Goal: Task Accomplishment & Management: Use online tool/utility

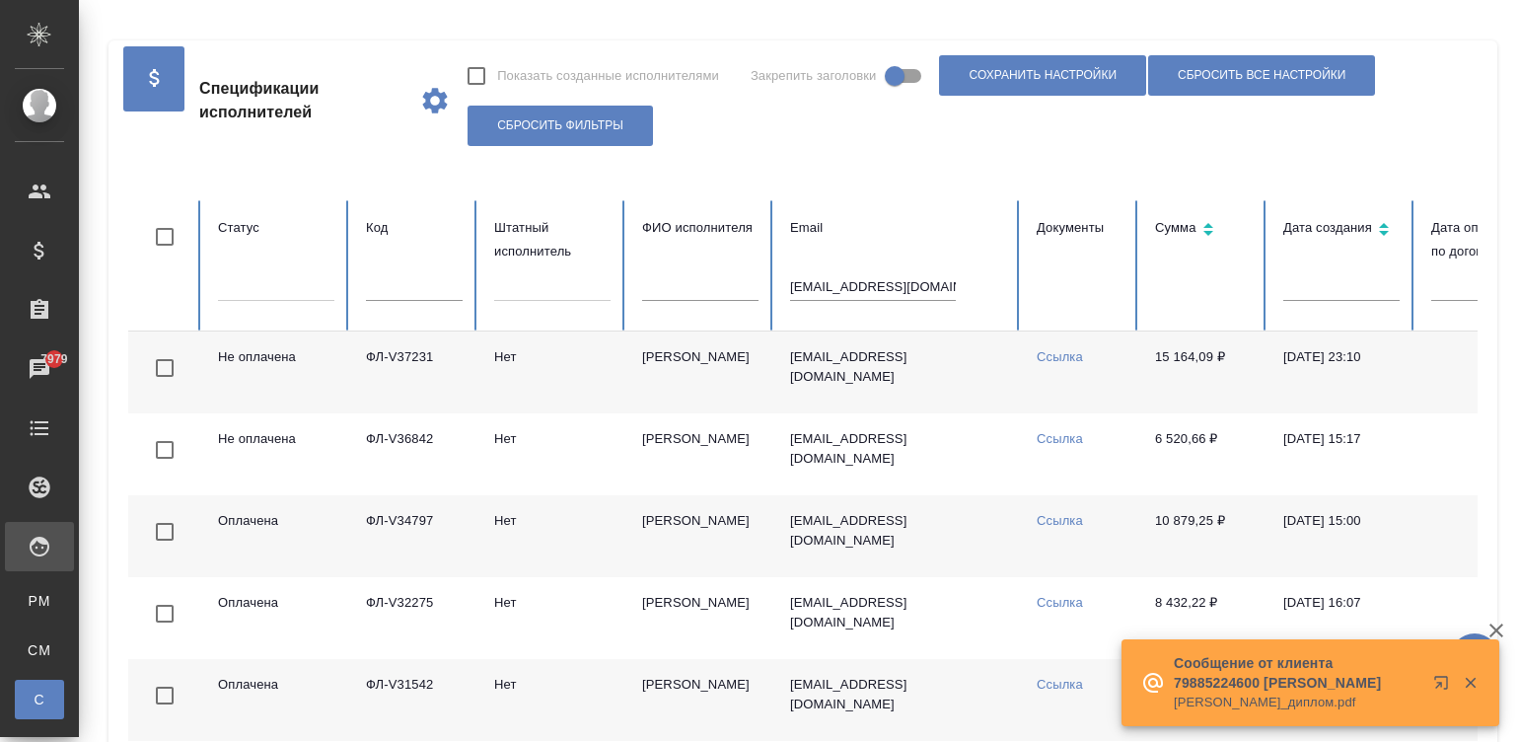
click at [790, 286] on input "squirrelno@mail.ru" at bounding box center [873, 287] width 166 height 28
drag, startPoint x: 0, startPoint y: 0, endPoint x: 700, endPoint y: 286, distance: 756.2
click at [790, 286] on input "squirrelno@mail.ru" at bounding box center [873, 287] width 166 height 28
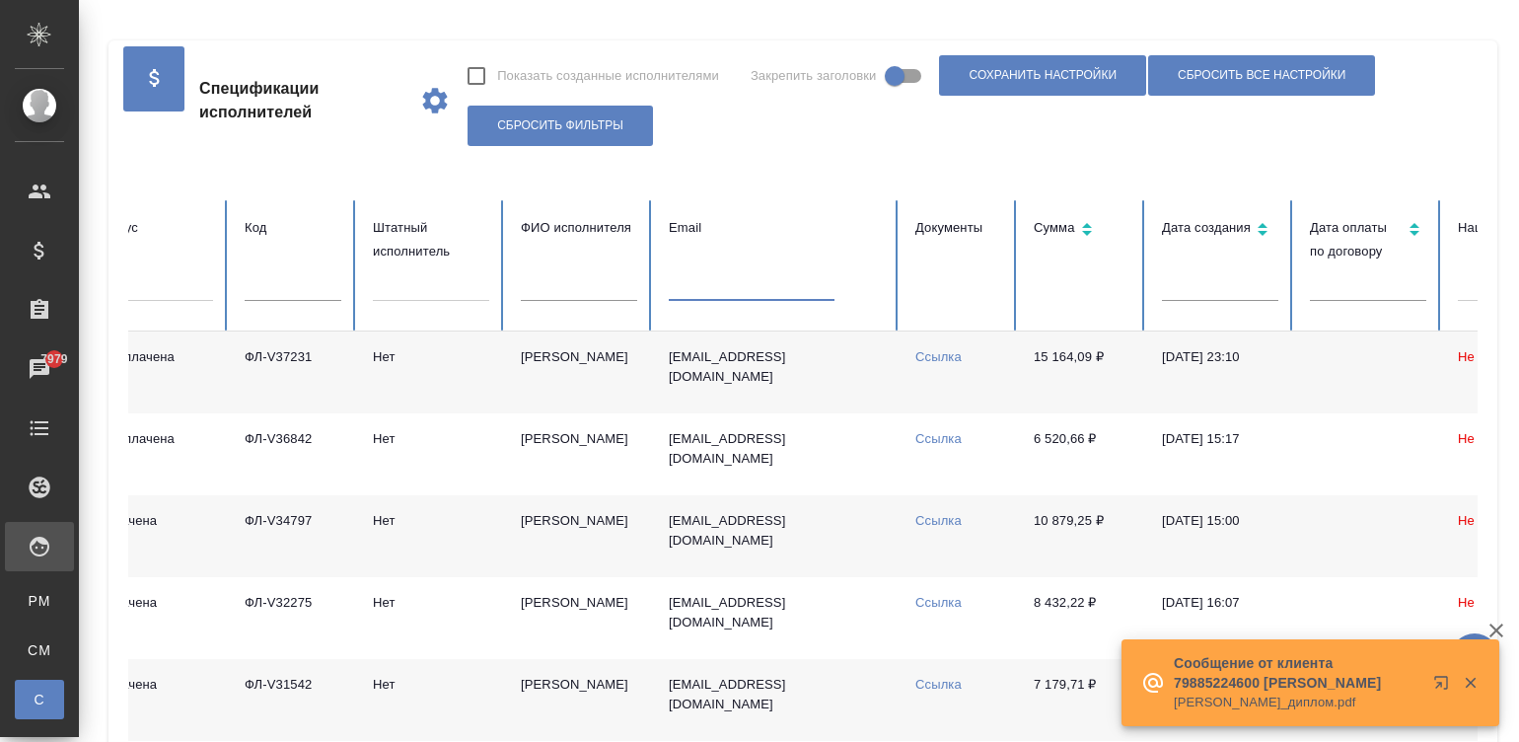
click at [297, 291] on input "text" at bounding box center [293, 287] width 97 height 28
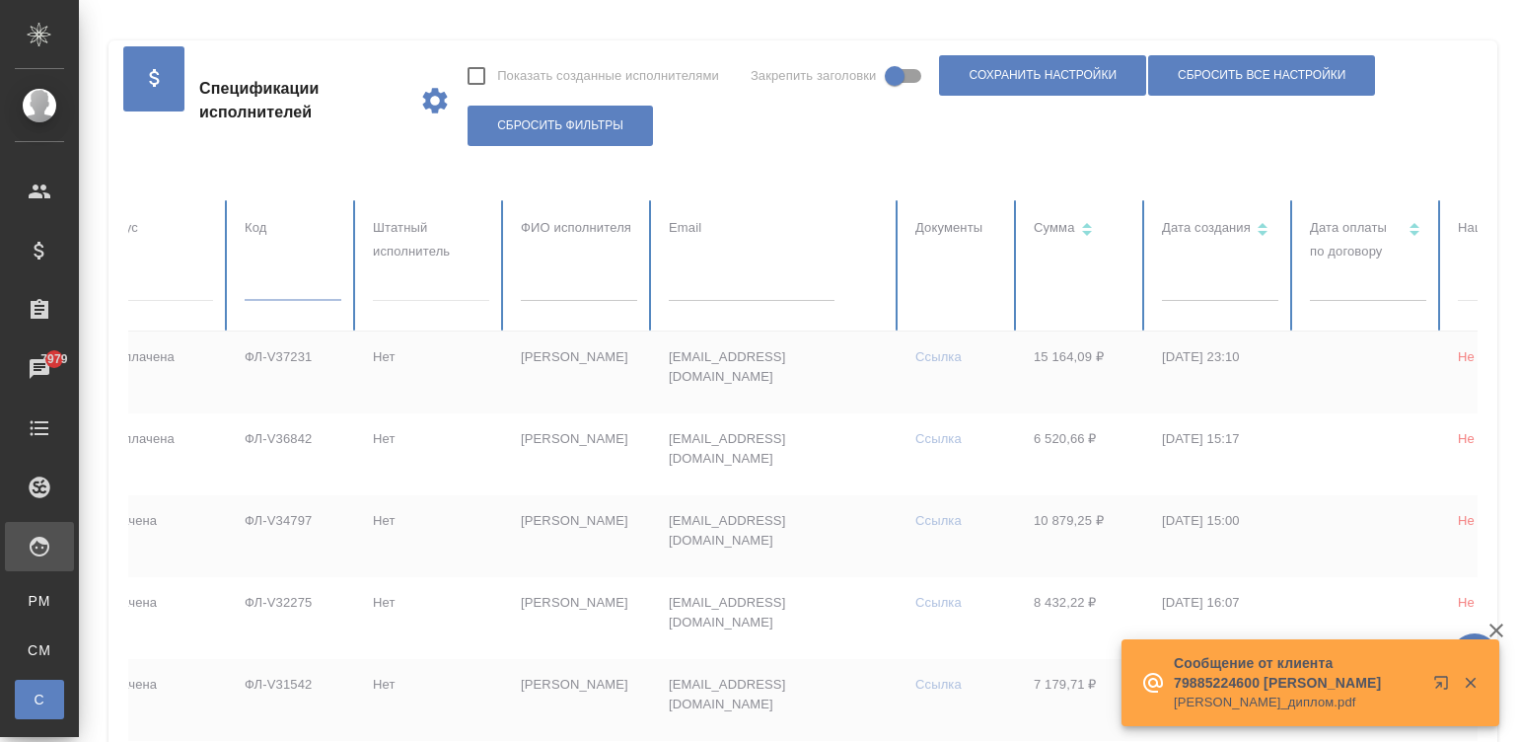
paste input "ФЛ-V37639"
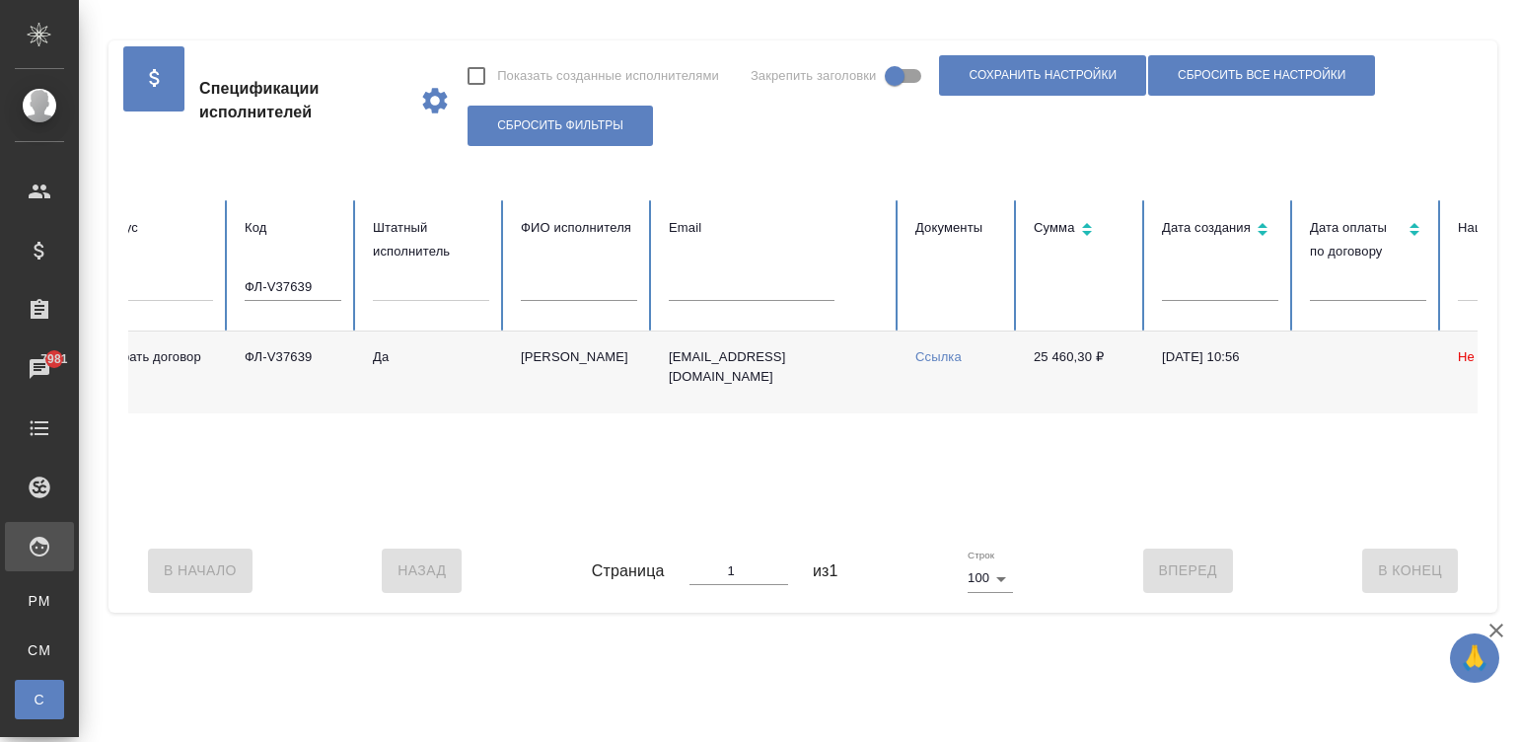
click at [740, 377] on td "a.martynova1@awatera.com" at bounding box center [776, 372] width 247 height 82
click at [308, 282] on input "ФЛ-V37639" at bounding box center [293, 287] width 97 height 28
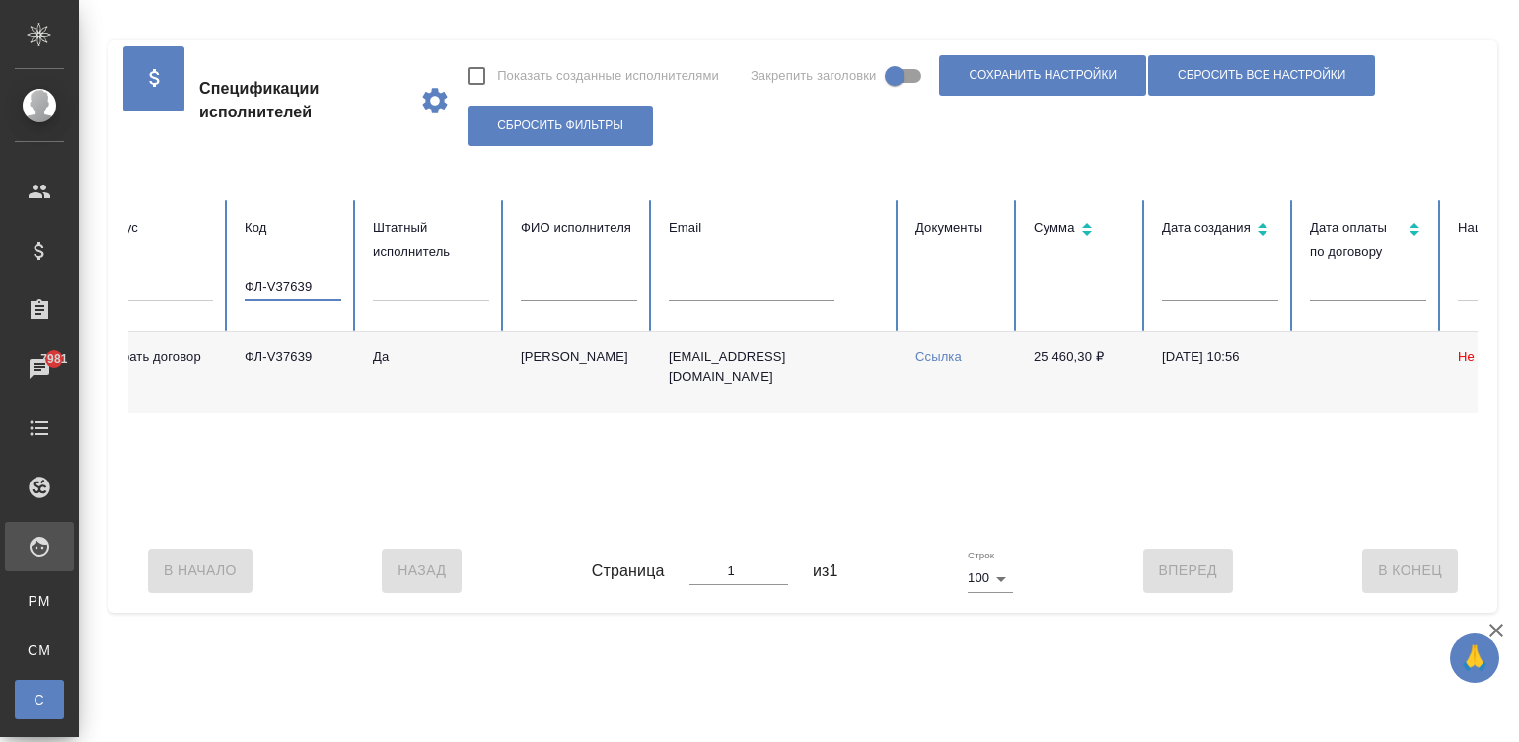
paste input "2"
drag, startPoint x: 308, startPoint y: 282, endPoint x: 512, endPoint y: 307, distance: 205.6
click at [512, 307] on tr "Статус Код ФЛ-V37632 Штатный исполнитель ФИО исполнителя Email Документы Сумма …" at bounding box center [1063, 265] width 2112 height 131
type input "ФЛ-V37632"
click at [731, 390] on td "a.martynova1@awatera.com" at bounding box center [776, 372] width 247 height 82
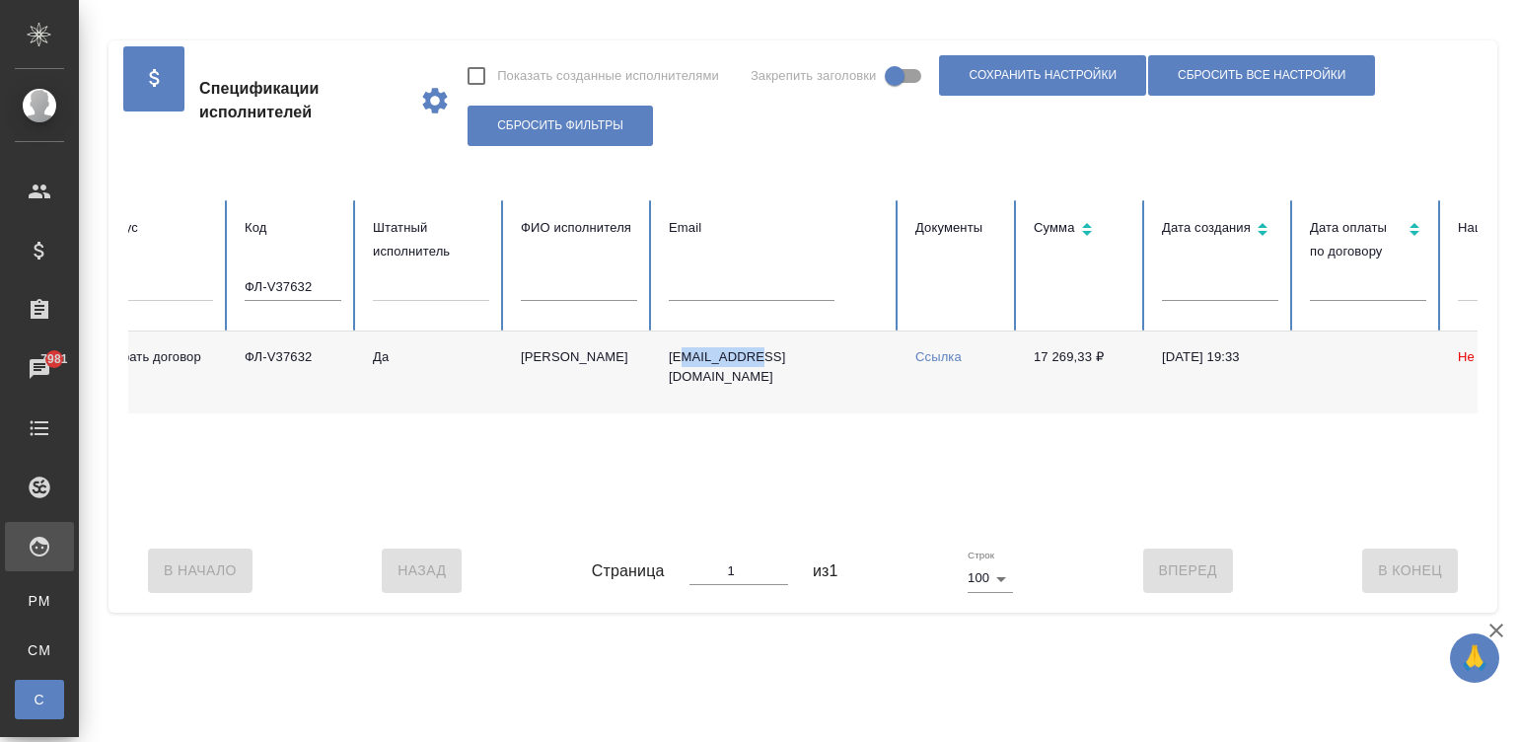
click at [731, 390] on td "a.martynova1@awatera.com" at bounding box center [776, 372] width 247 height 82
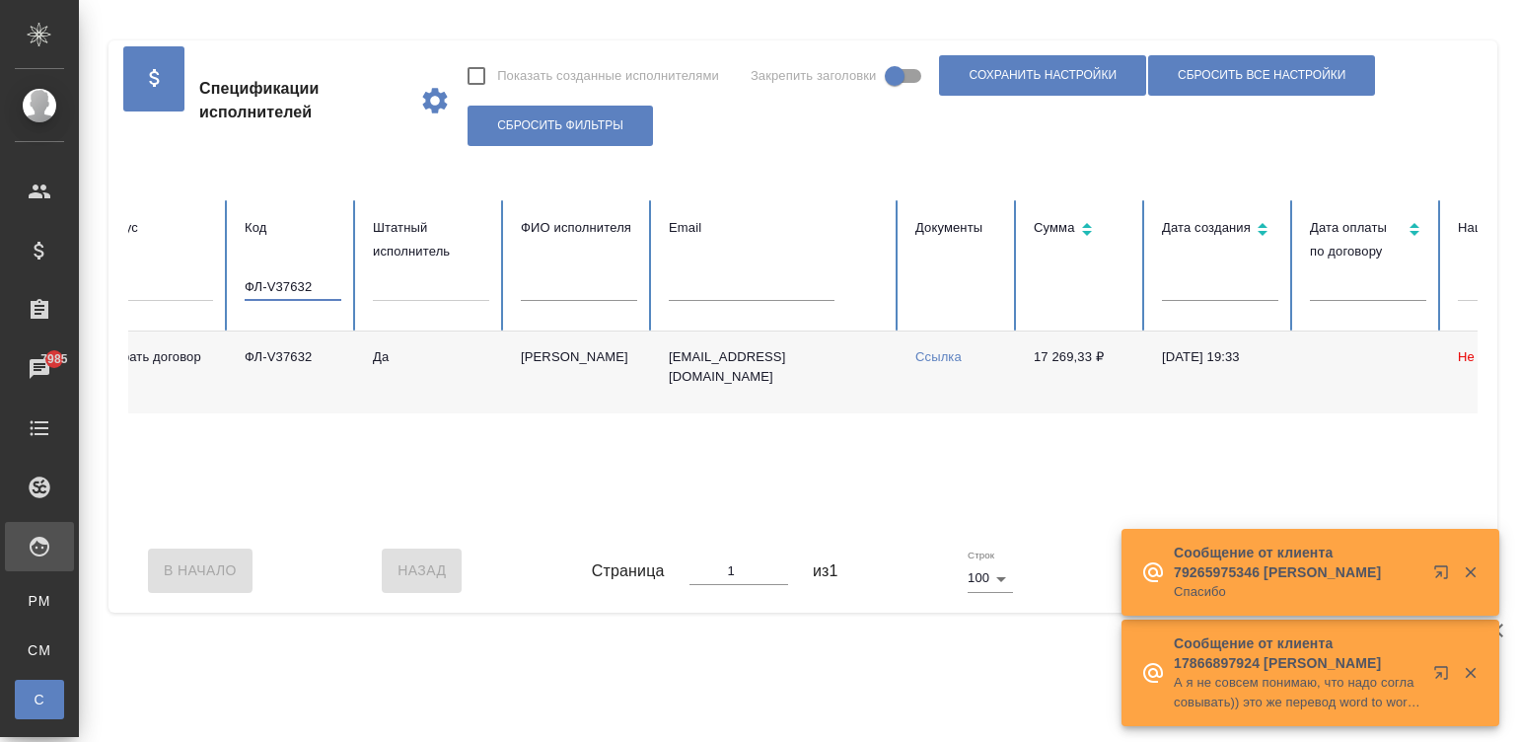
click at [295, 290] on input "ФЛ-V37632" at bounding box center [293, 287] width 97 height 28
click at [597, 278] on input "text" at bounding box center [579, 287] width 116 height 28
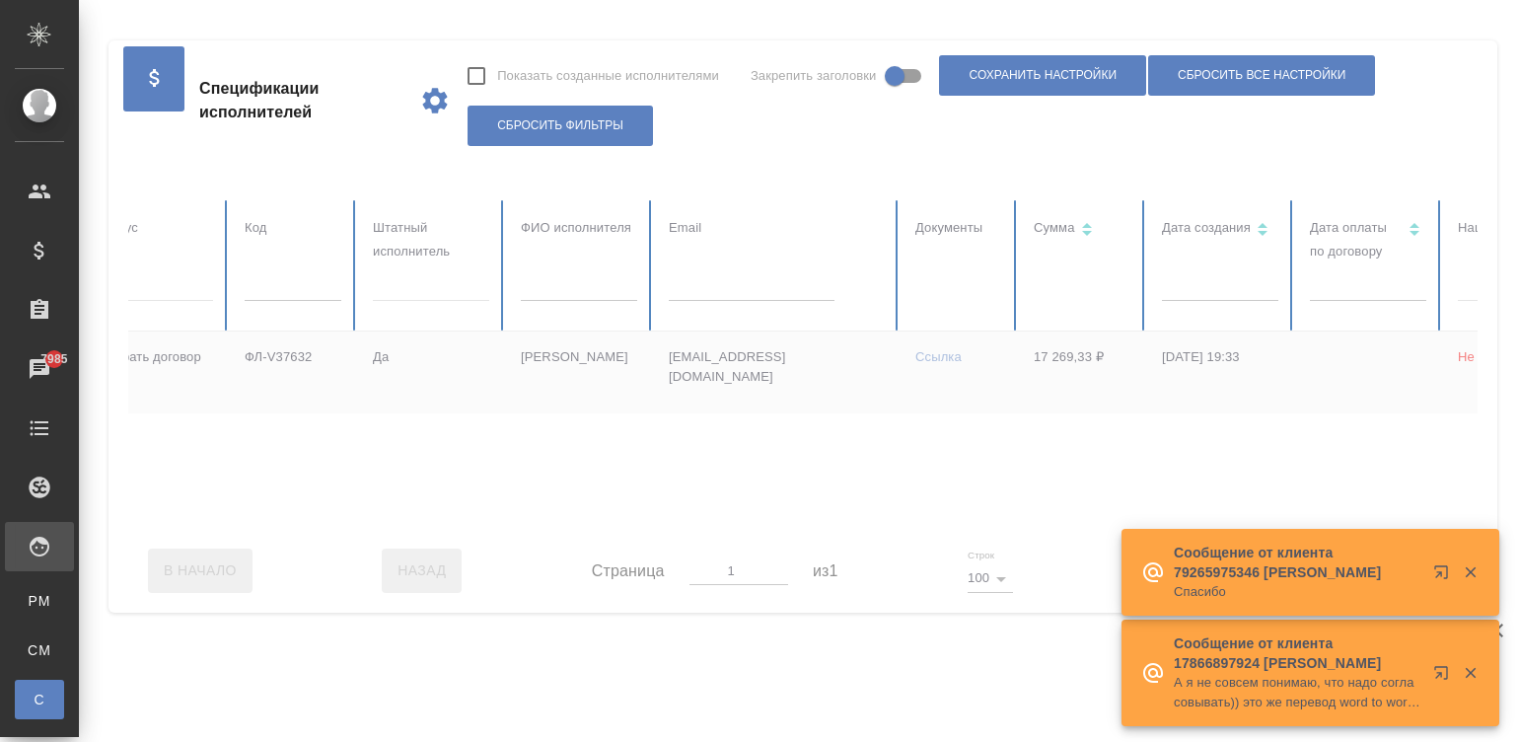
click at [563, 284] on div at bounding box center [1063, 364] width 2112 height 328
click at [563, 284] on input "text" at bounding box center [579, 287] width 116 height 28
click at [538, 290] on input "text" at bounding box center [579, 287] width 116 height 28
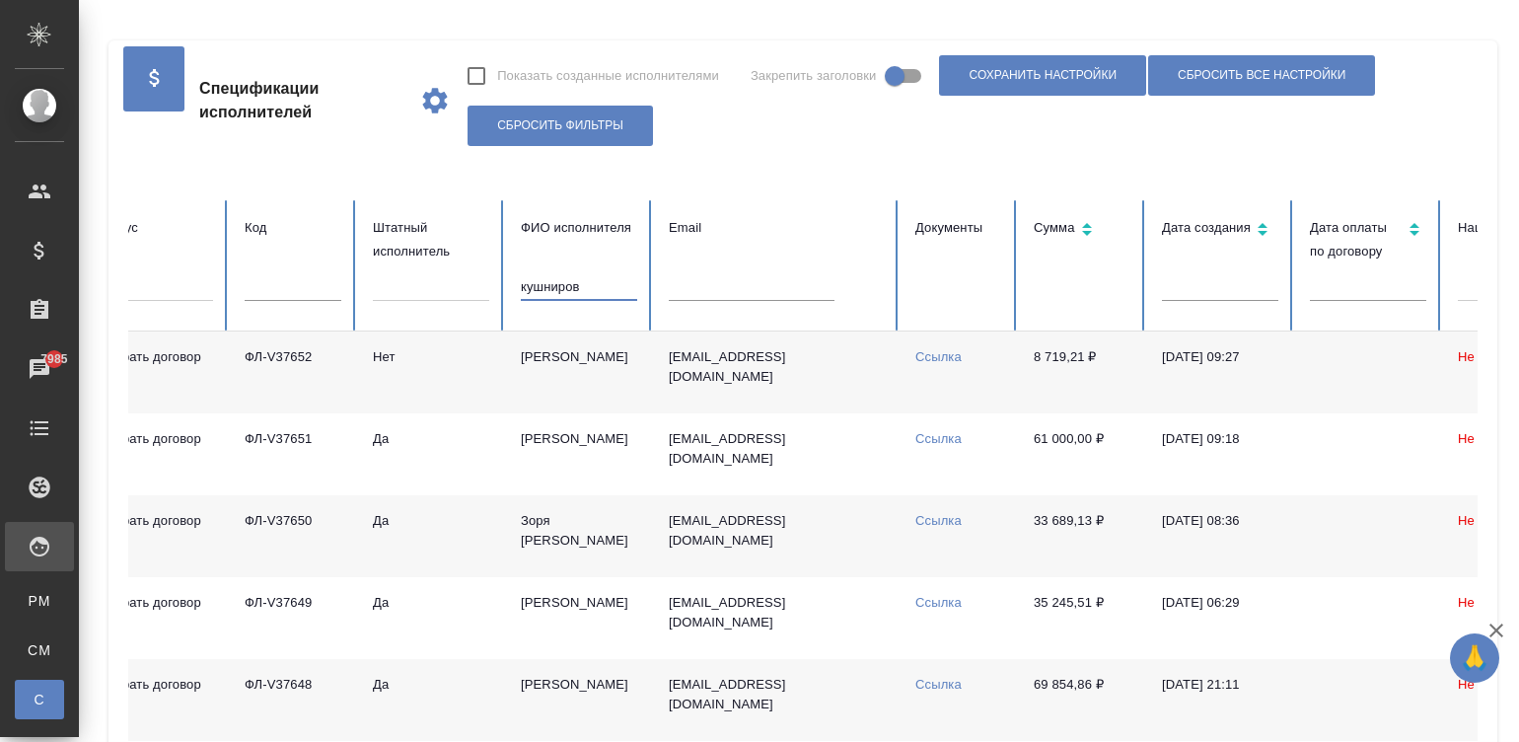
type input "кушниров"
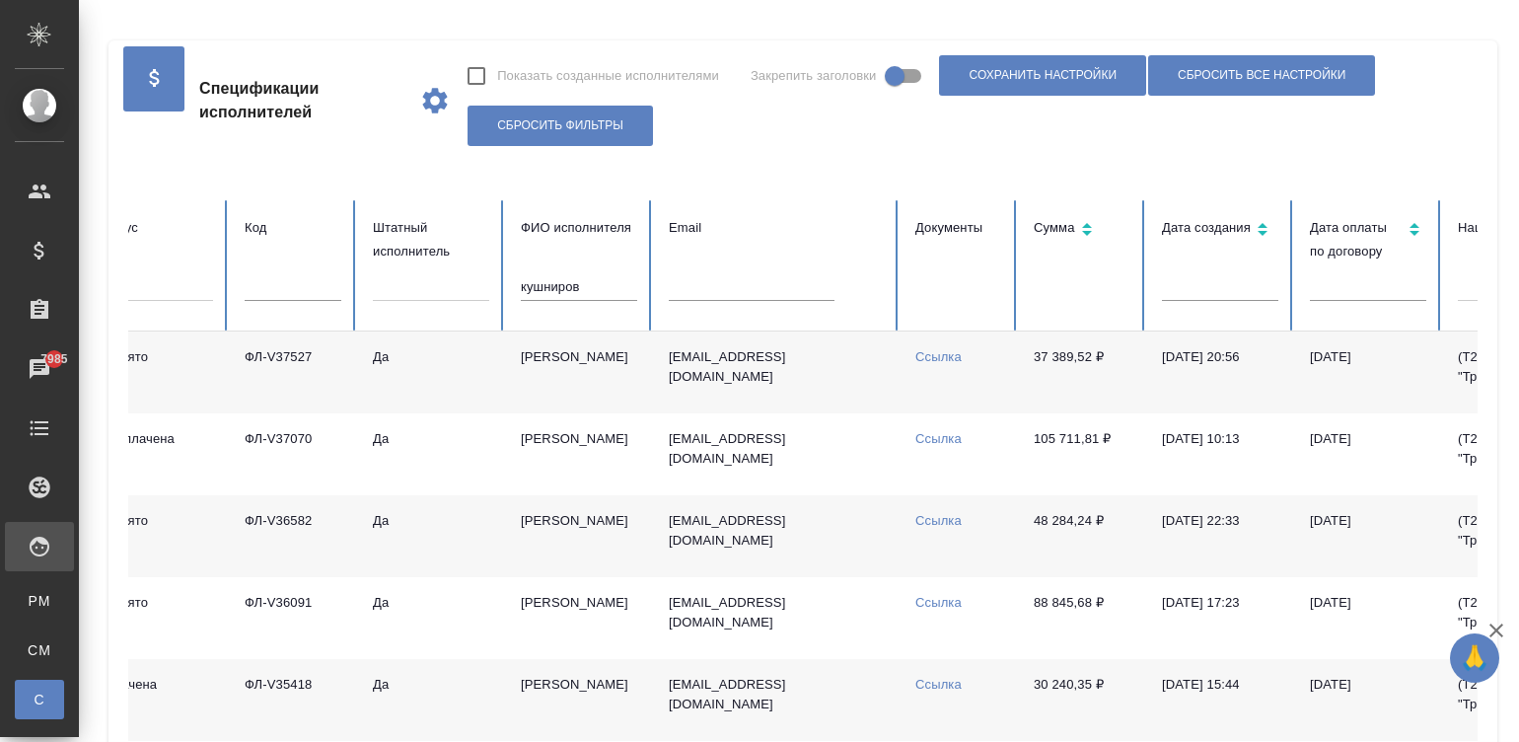
click at [937, 353] on link "Ссылка" at bounding box center [938, 356] width 46 height 15
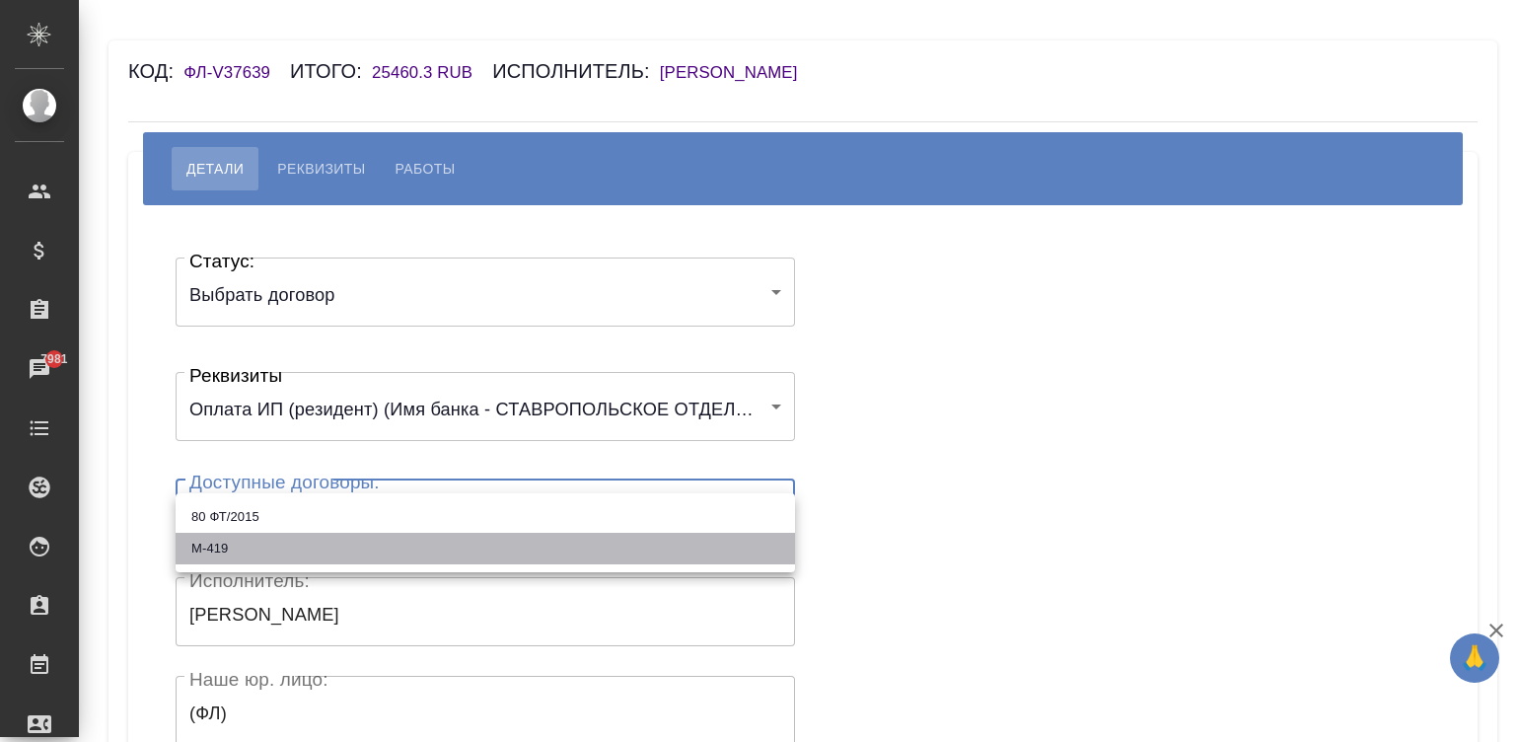
click at [237, 540] on li "М-419" at bounding box center [485, 548] width 619 height 32
type input "67c8a0a18ef64cefadcac137"
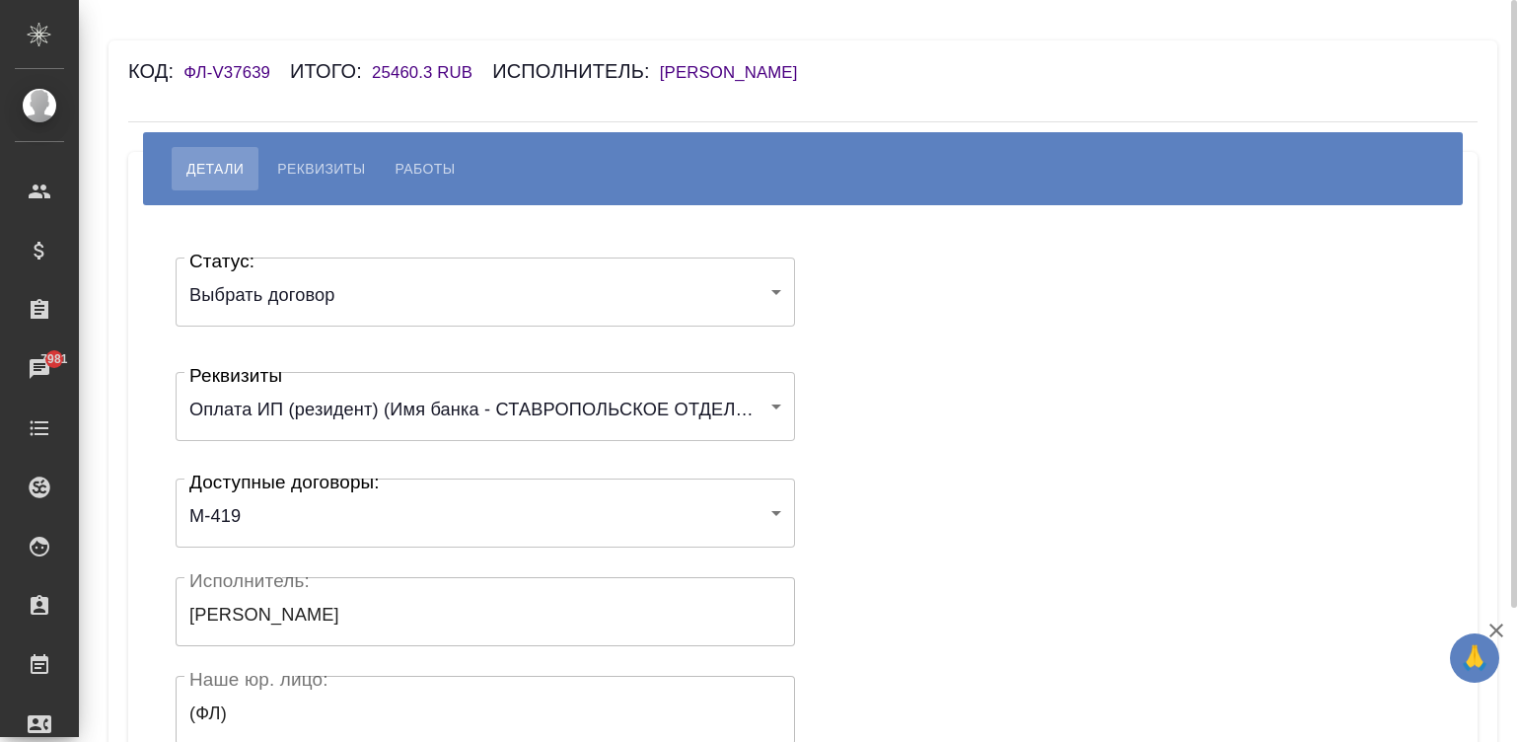
click at [962, 503] on div "Статус: Выбрать договор chooseContract Статус: Реквизиты Оплата ИП (резидент) (…" at bounding box center [803, 591] width 1270 height 713
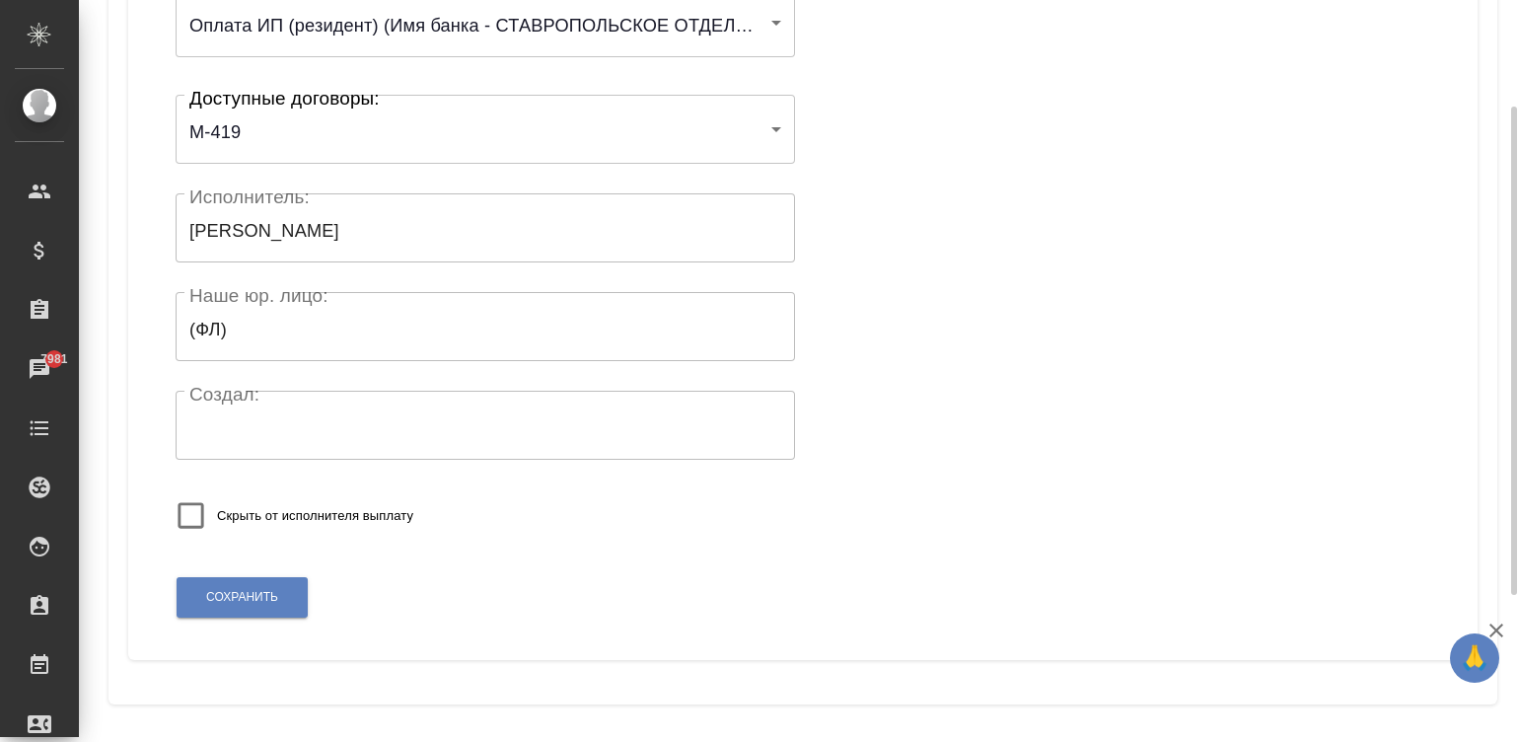
scroll to position [386, 0]
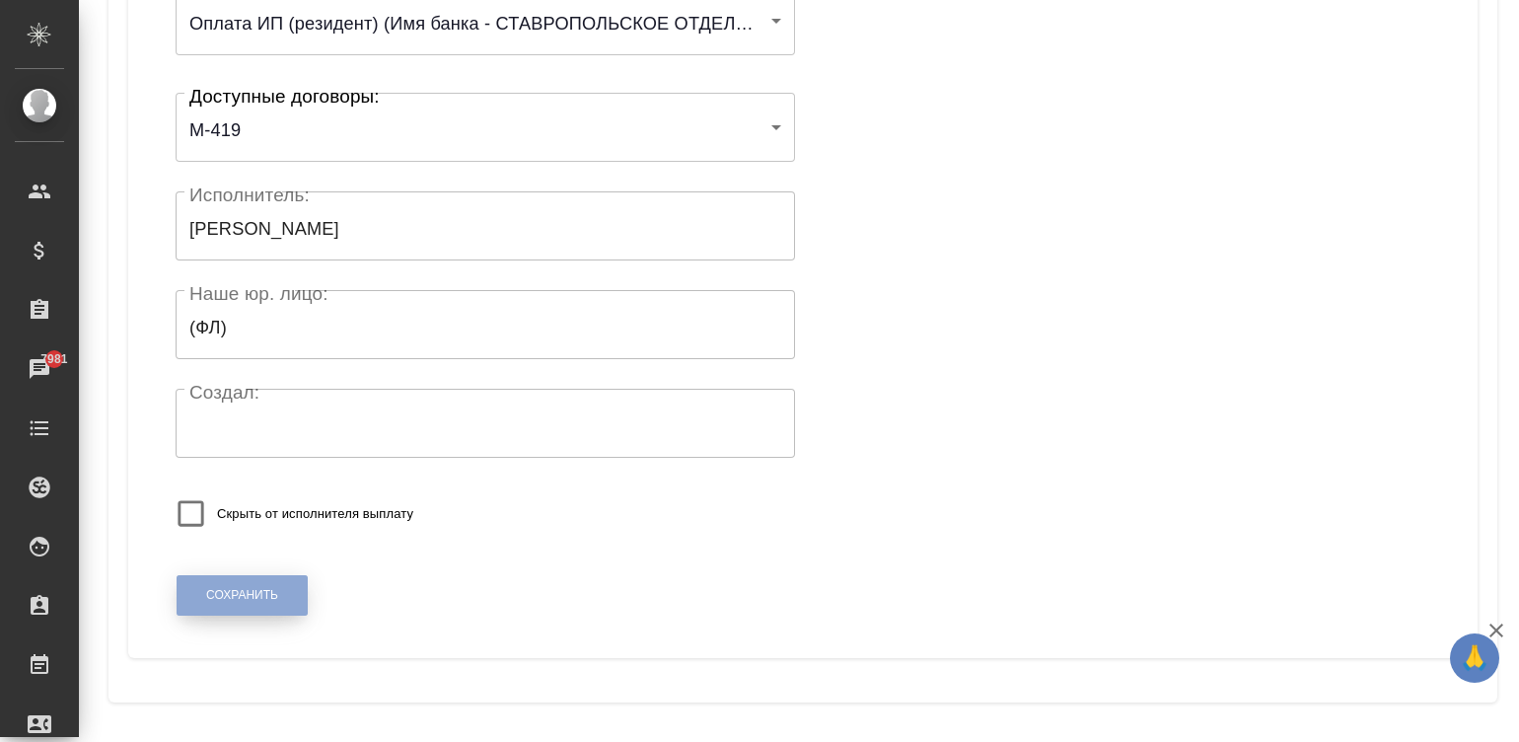
click at [256, 591] on span "Сохранить" at bounding box center [242, 595] width 72 height 17
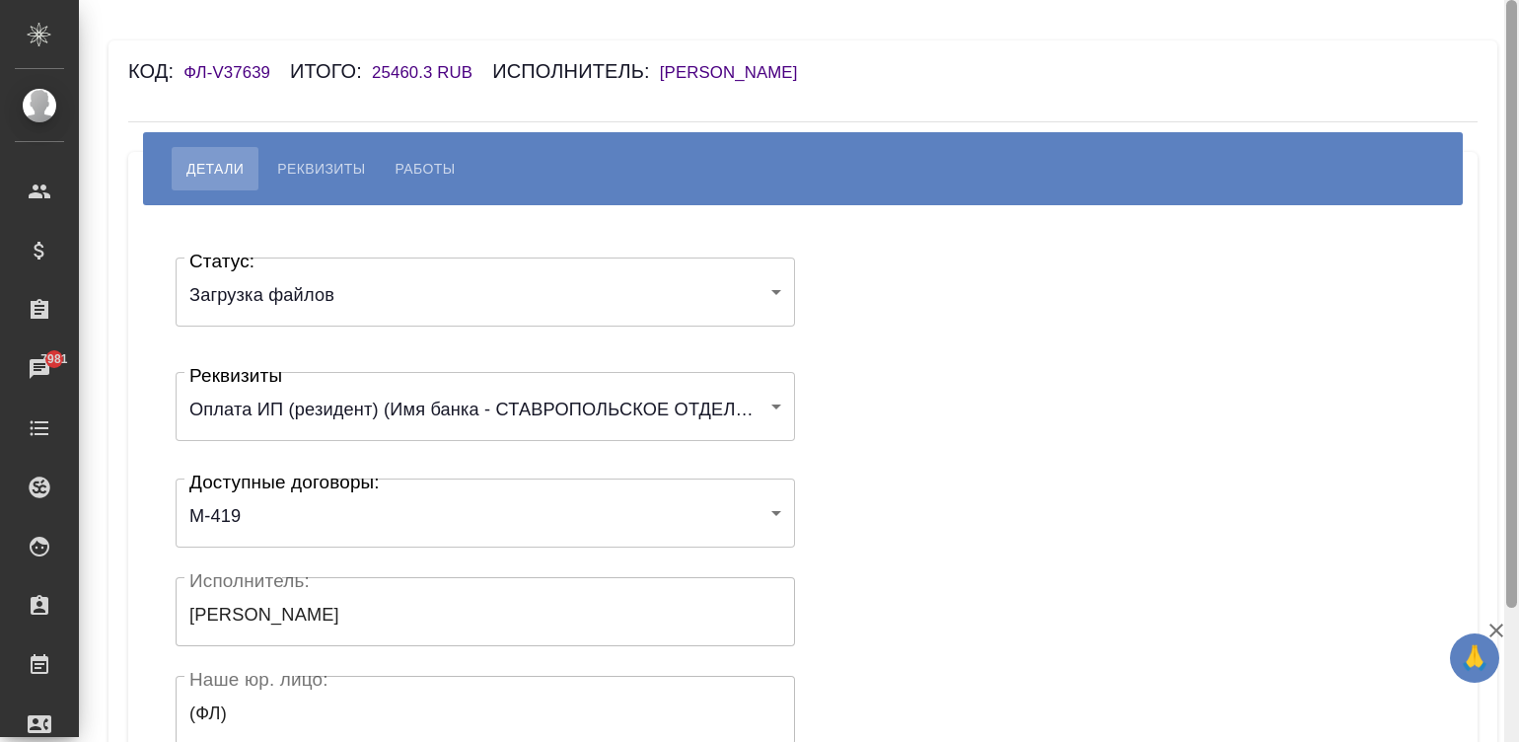
scroll to position [386, 0]
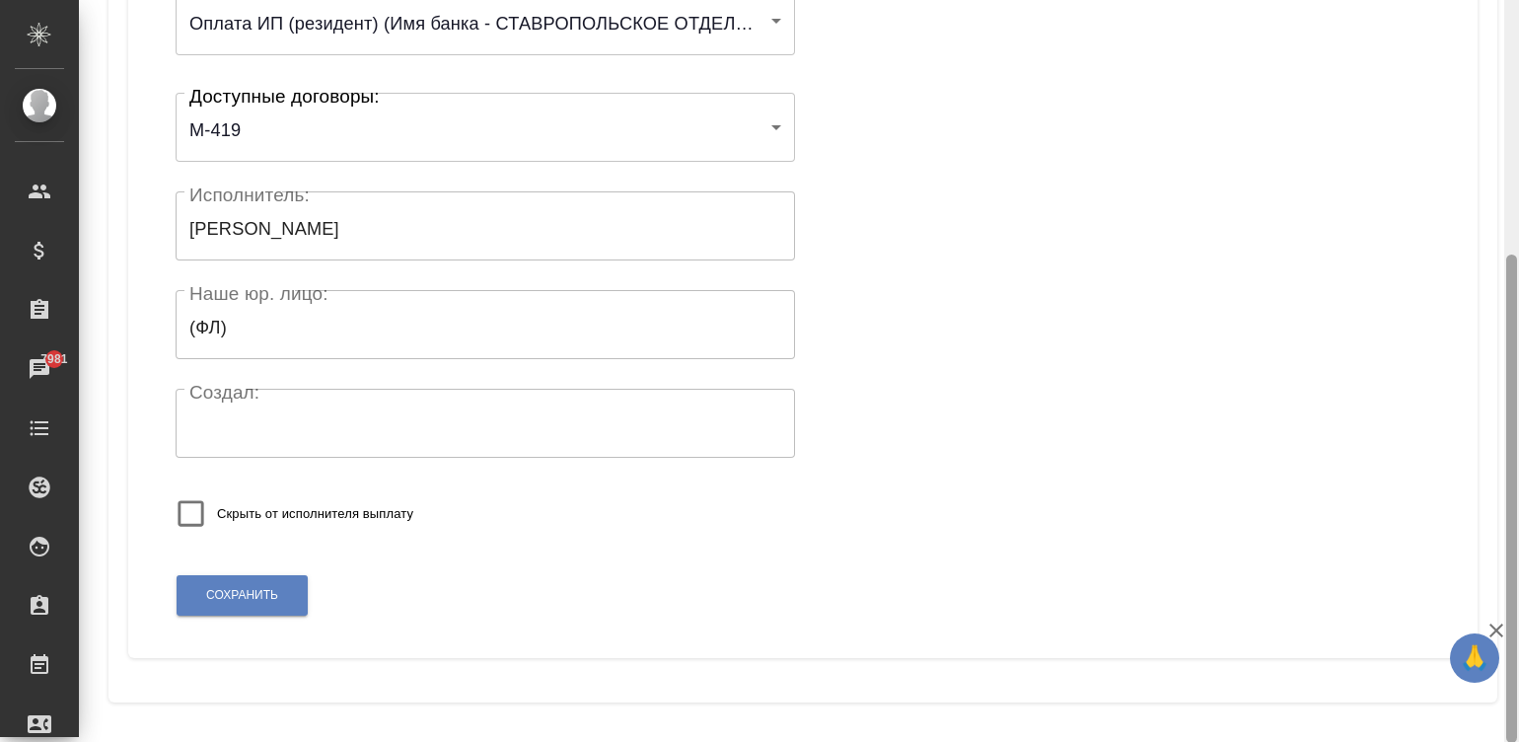
click at [1517, 695] on div at bounding box center [1511, 371] width 15 height 742
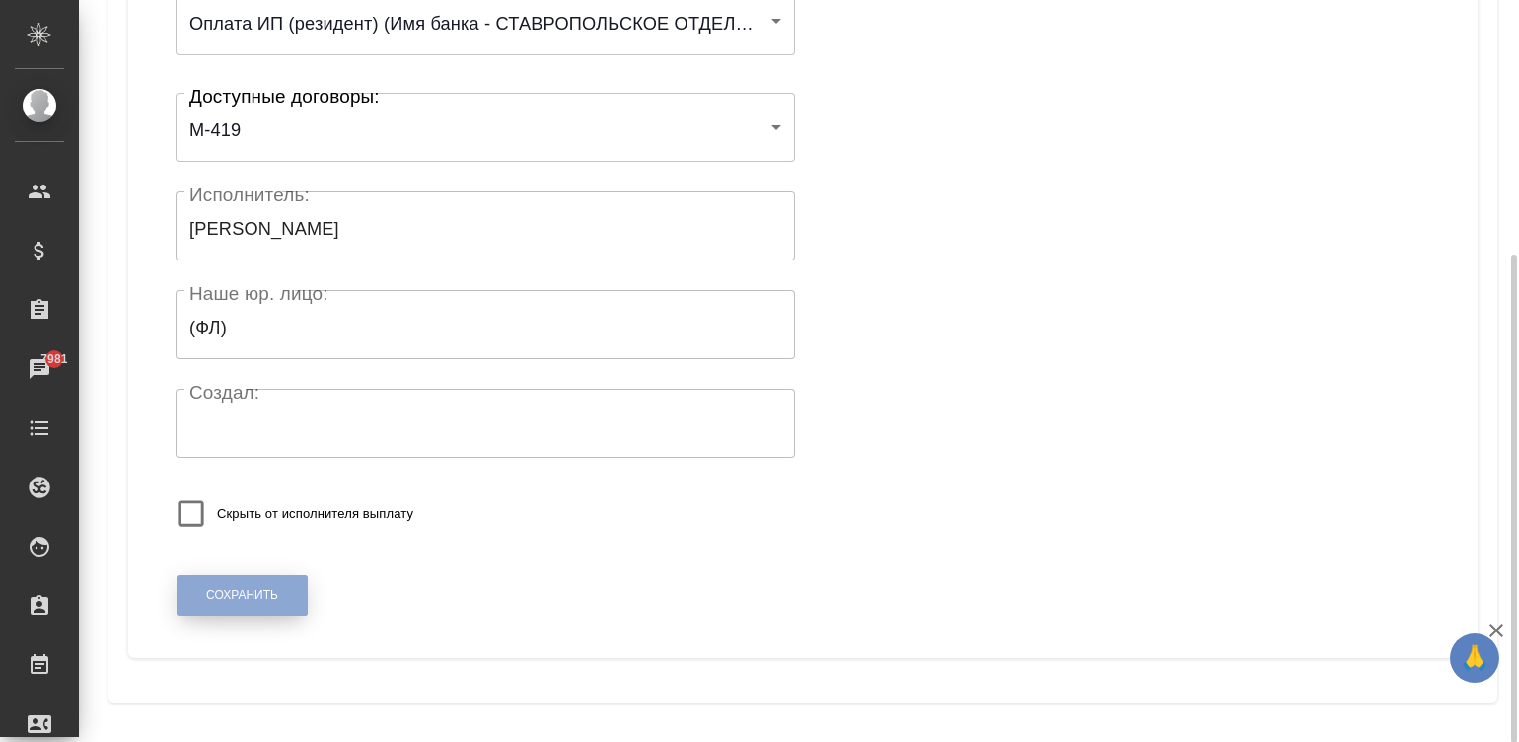
click at [246, 577] on button "Сохранить" at bounding box center [242, 595] width 131 height 40
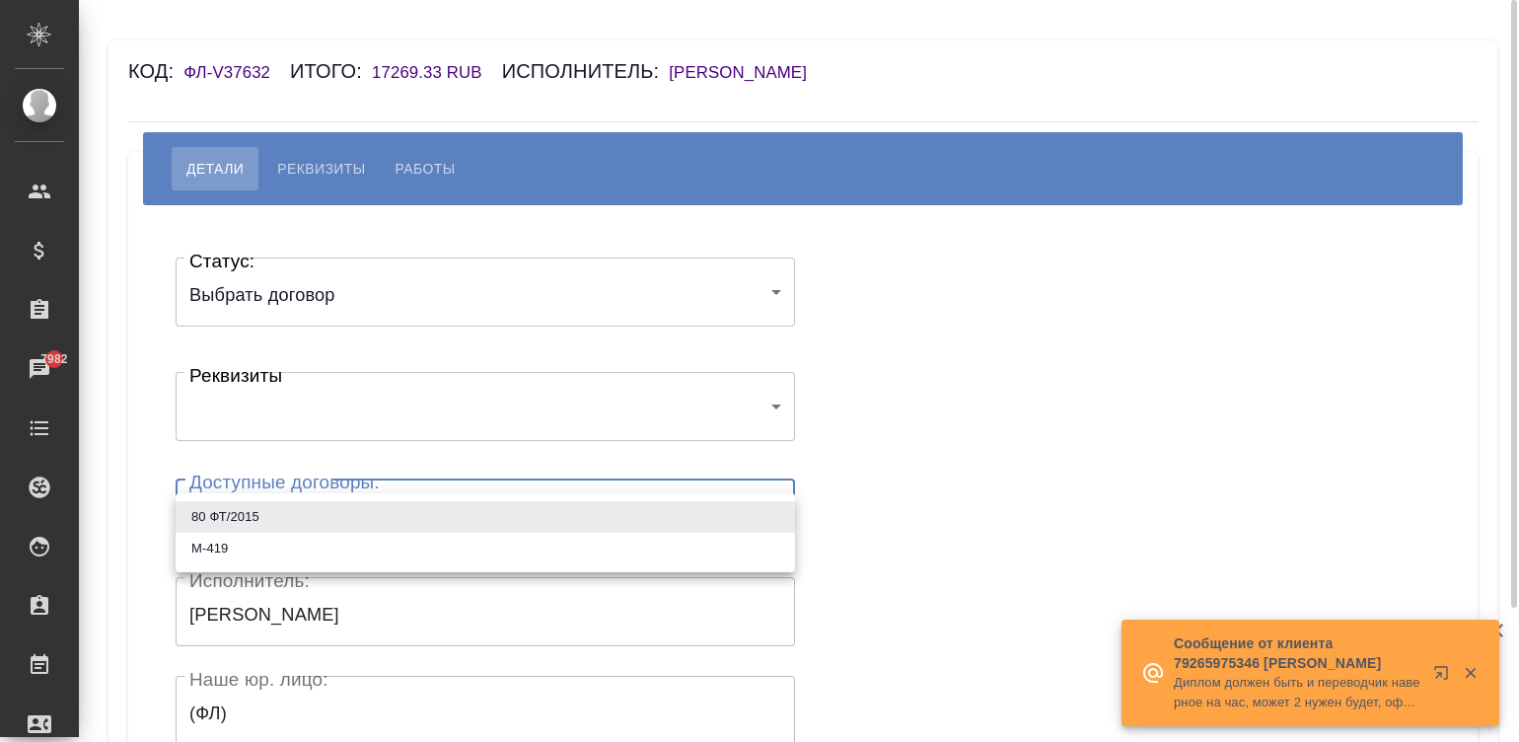
click at [325, 503] on body "🙏 .cls-1 fill:#fff; AWATERA [PERSON_NAME]malinina Клиенты Спецификации Заказы 7…" at bounding box center [759, 371] width 1519 height 742
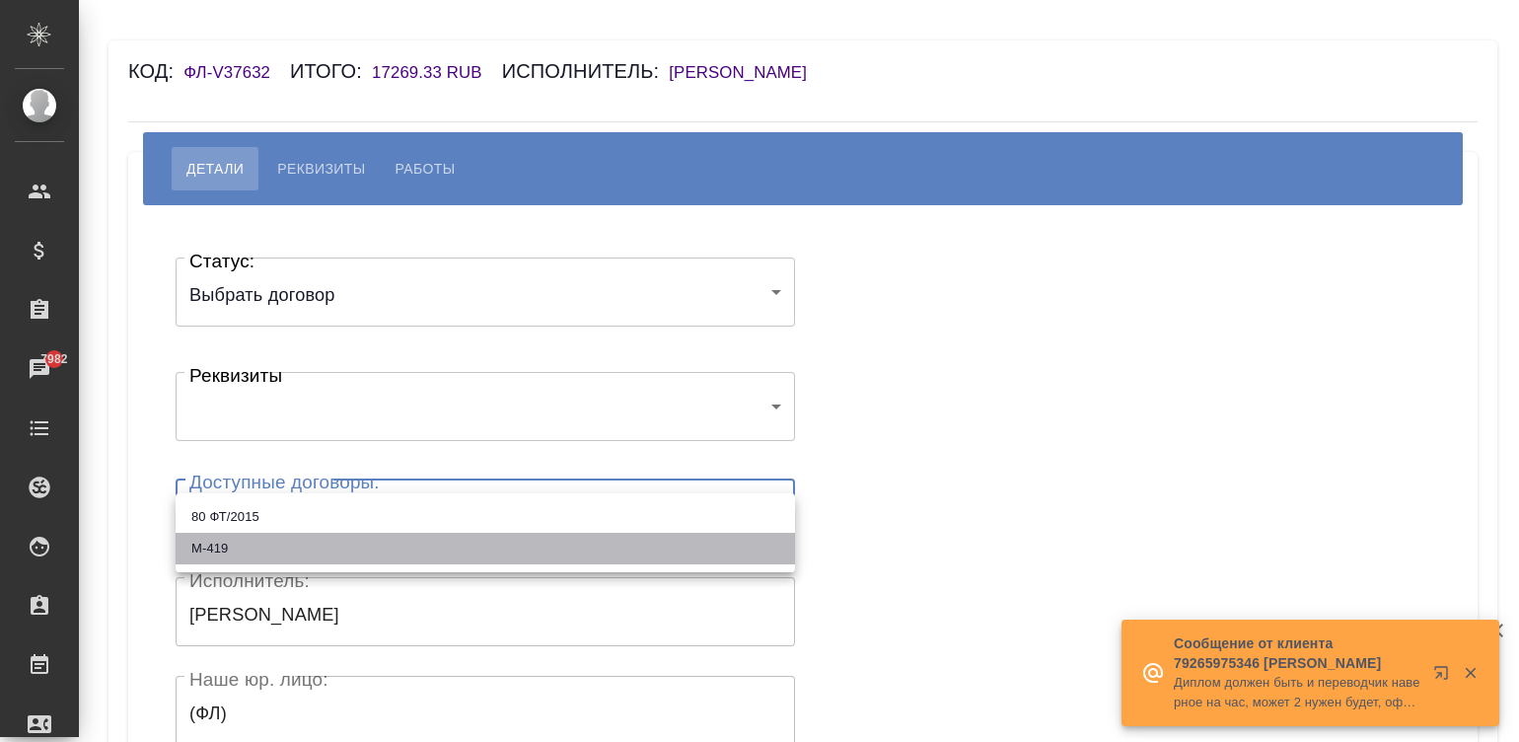
click at [223, 544] on li "М-419" at bounding box center [485, 548] width 619 height 32
type input "67c8a0a18ef64cefadcac137"
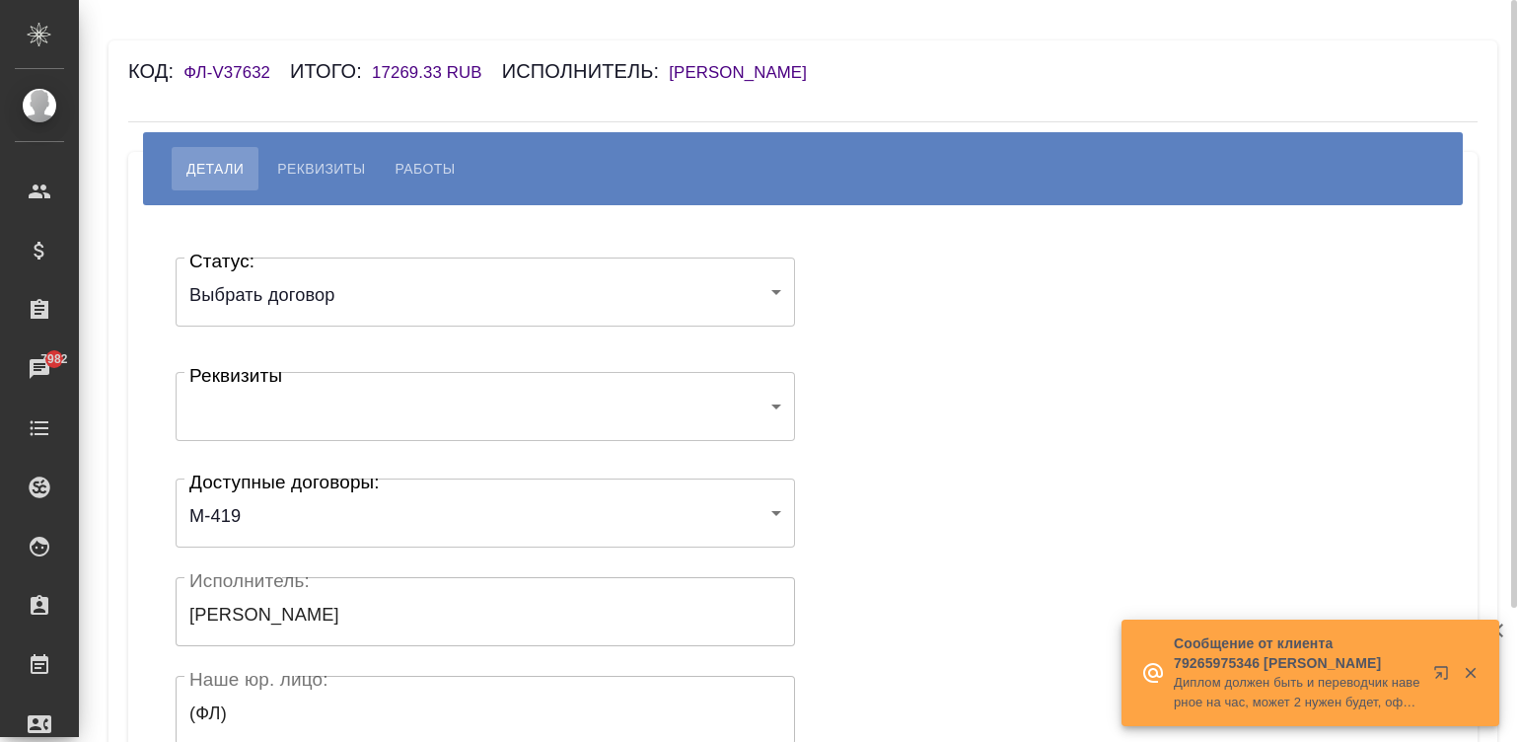
click at [975, 493] on div "Статус: Выбрать договор chooseContract Статус: Реквизиты ​ Реквизиты Доступные …" at bounding box center [803, 591] width 1270 height 713
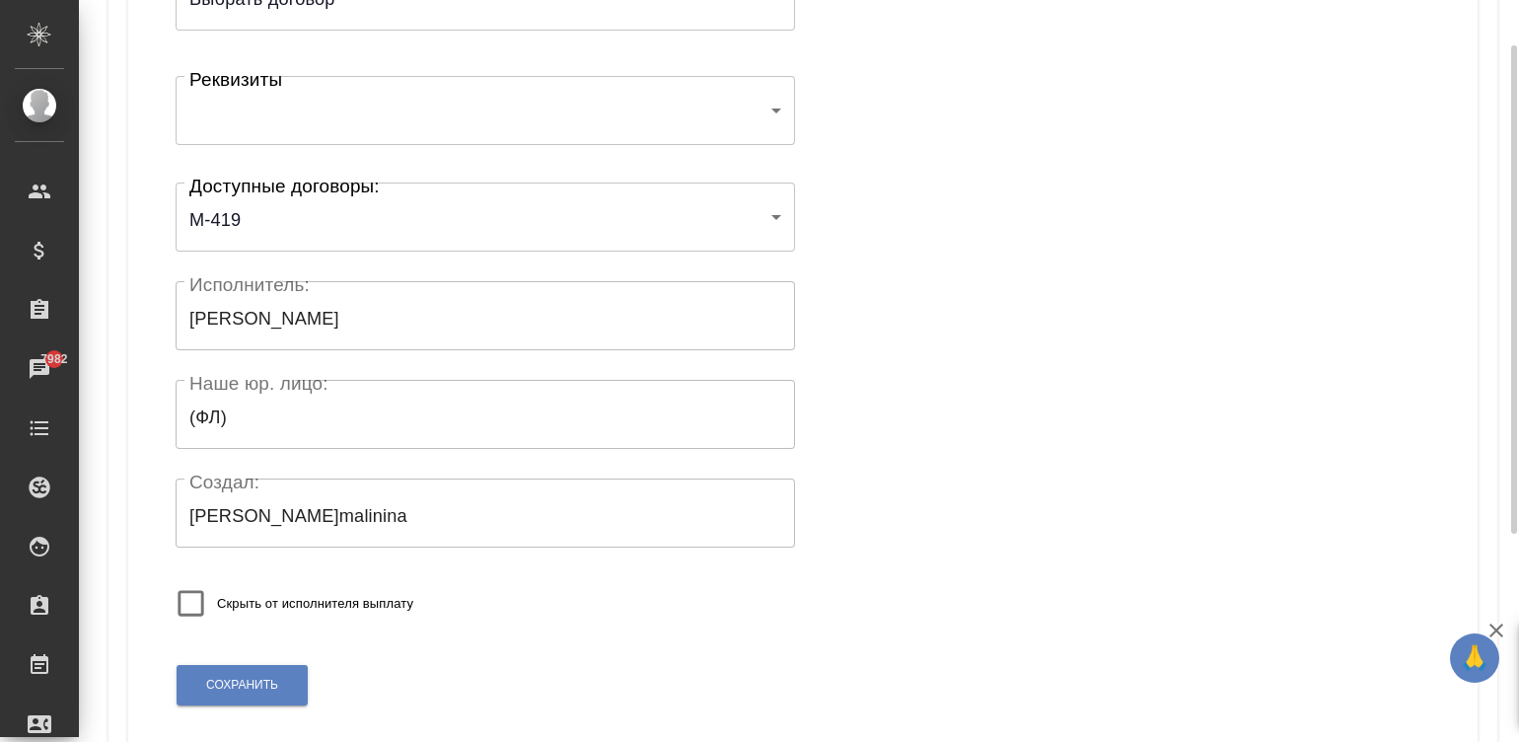
scroll to position [386, 0]
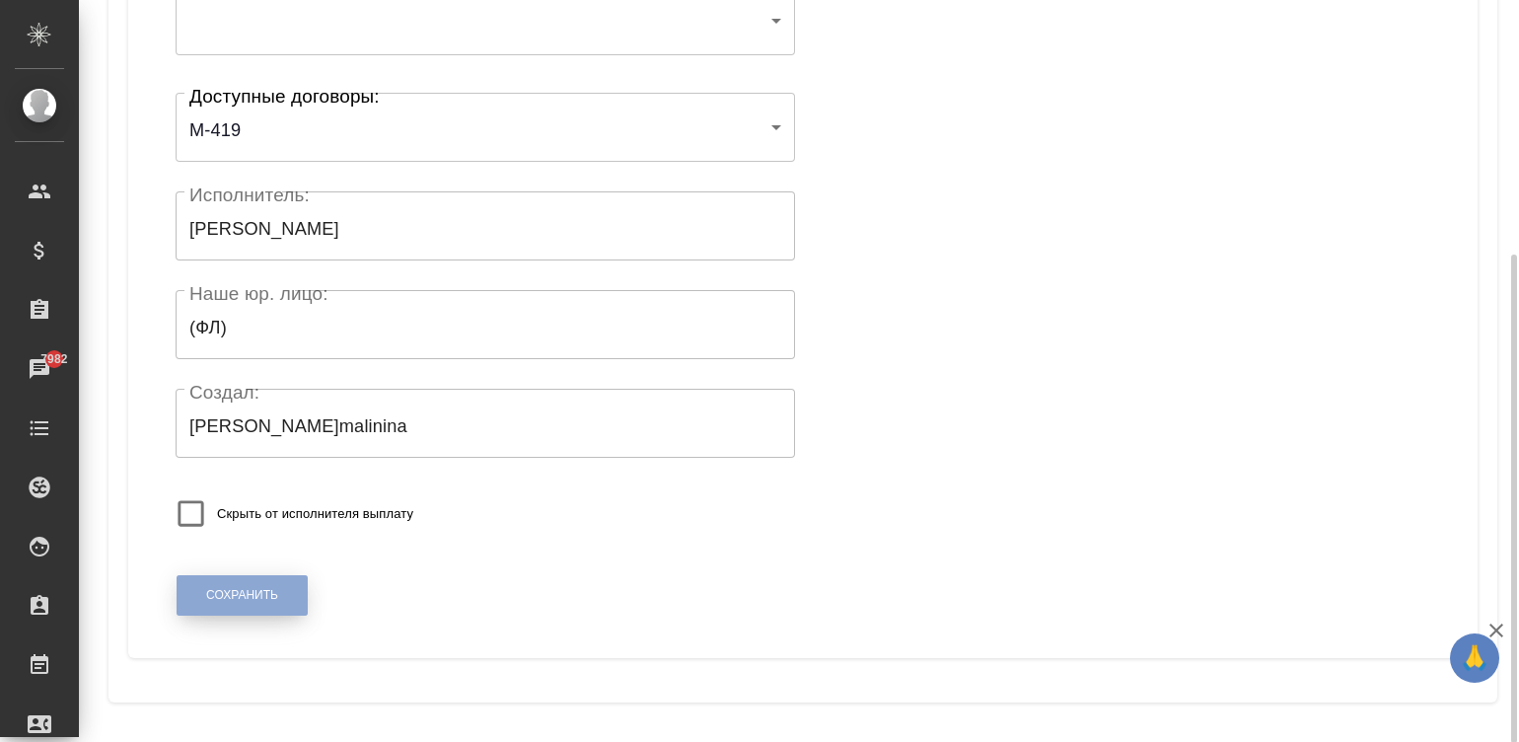
click at [244, 599] on span "Сохранить" at bounding box center [242, 595] width 72 height 17
